Goal: Information Seeking & Learning: Learn about a topic

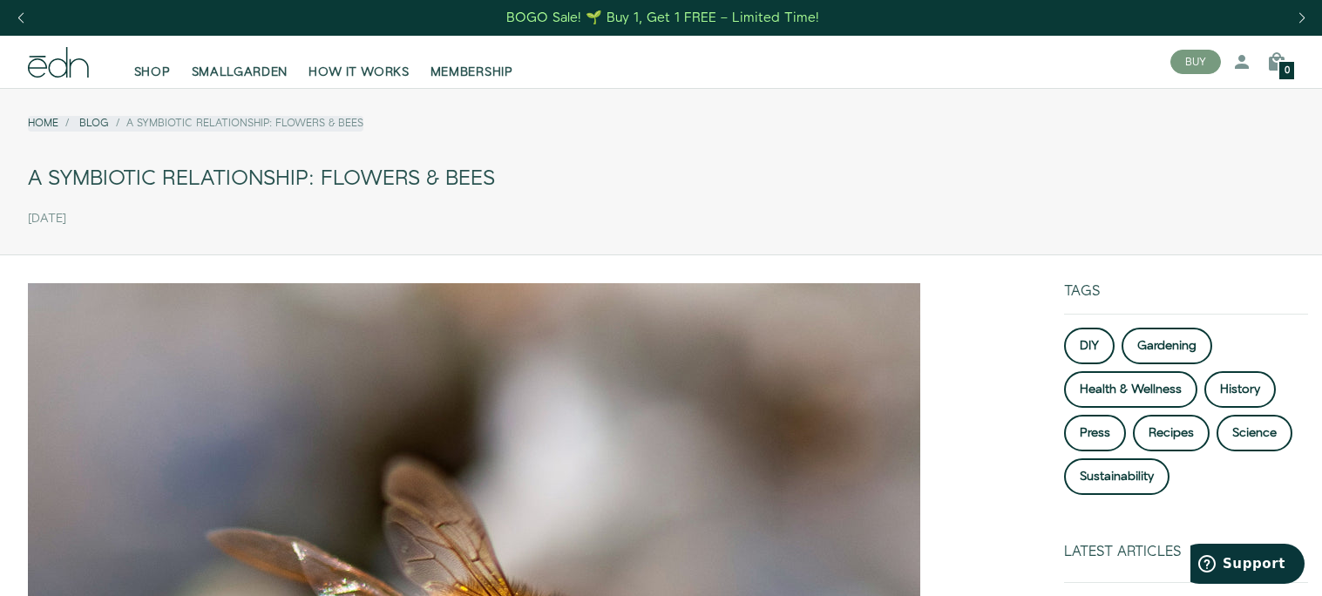
drag, startPoint x: 0, startPoint y: 167, endPoint x: 863, endPoint y: 193, distance: 862.9
click at [849, 193] on div "Home Blog A Symbiotic Relationship: Flowers & Bees A Symbiotic Relationship: Fl…" at bounding box center [661, 168] width 1322 height 132
click at [862, 194] on div "A Symbiotic Relationship: Flowers & Bees" at bounding box center [661, 178] width 1266 height 39
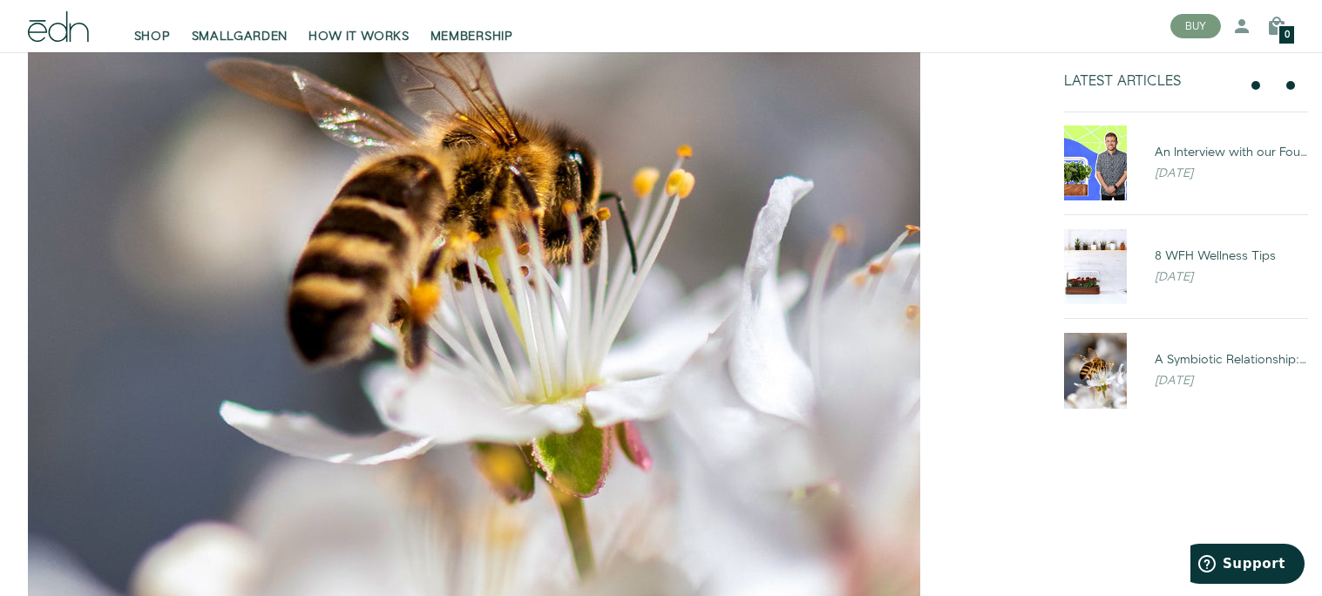
scroll to position [462, 0]
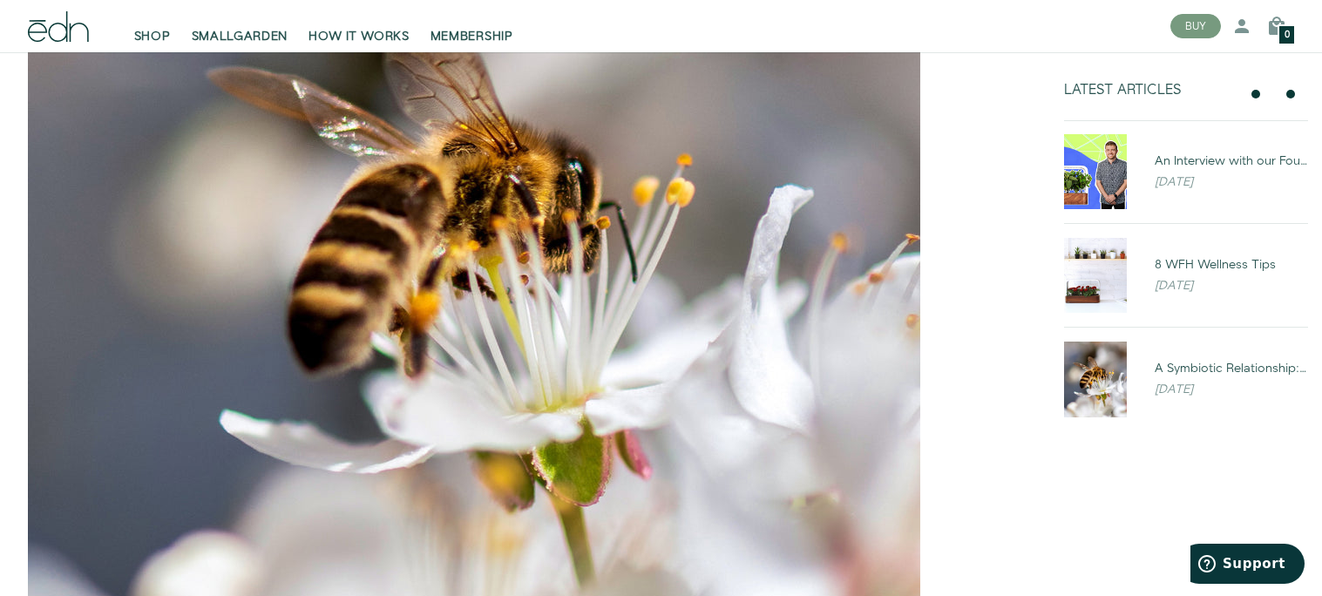
drag, startPoint x: 1028, startPoint y: 163, endPoint x: 958, endPoint y: 248, distance: 110.2
drag, startPoint x: 948, startPoint y: 207, endPoint x: 1014, endPoint y: 205, distance: 66.3
click at [1014, 204] on div at bounding box center [525, 267] width 994 height 892
drag, startPoint x: 978, startPoint y: 245, endPoint x: 917, endPoint y: 478, distance: 241.1
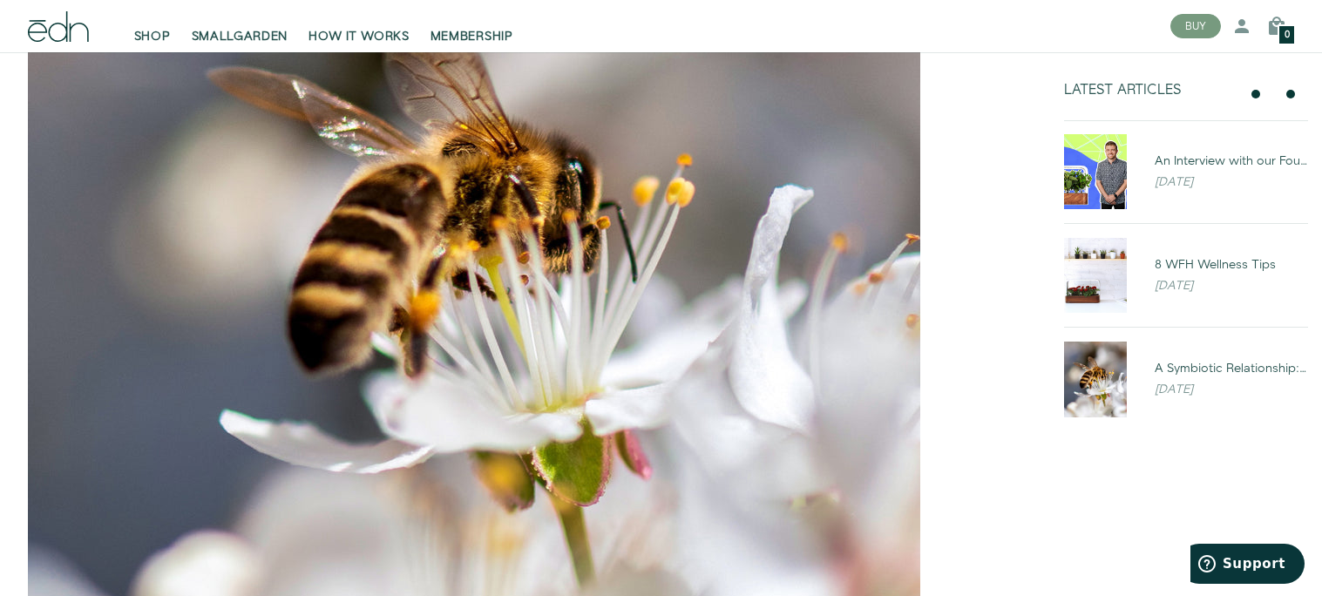
click at [924, 451] on div at bounding box center [525, 267] width 994 height 892
